Goal: Navigation & Orientation: Find specific page/section

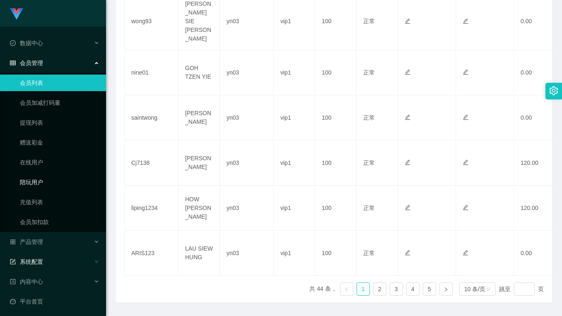
scroll to position [42, 0]
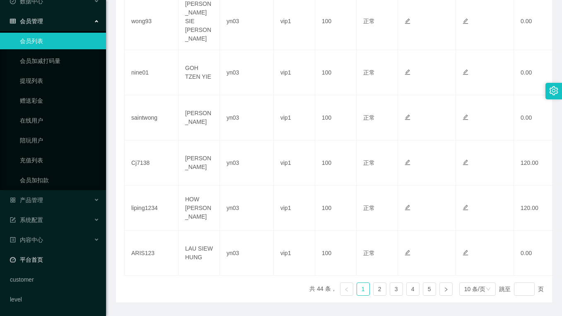
click at [37, 261] on link "平台首页" at bounding box center [54, 259] width 89 height 17
